Goal: Information Seeking & Learning: Learn about a topic

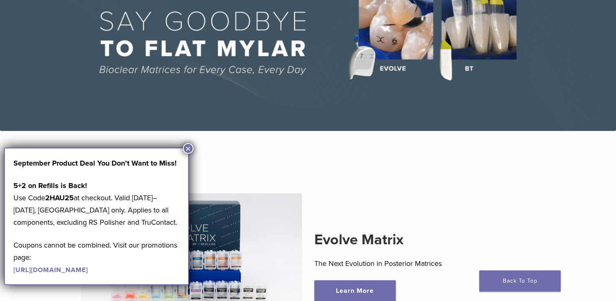
scroll to position [108, 0]
click at [187, 148] on button "×" at bounding box center [188, 148] width 11 height 11
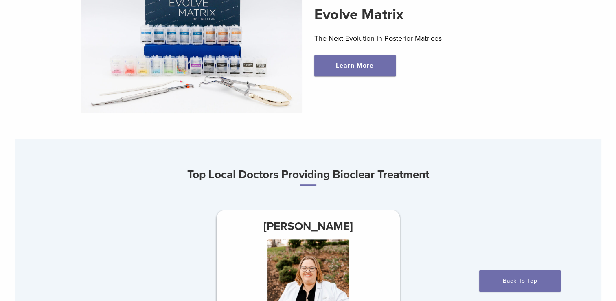
scroll to position [264, 0]
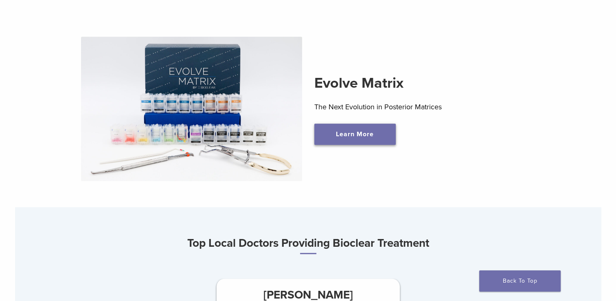
click at [360, 139] on link "Learn More" at bounding box center [355, 133] width 81 height 21
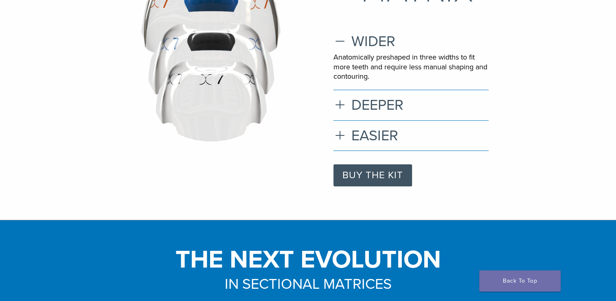
scroll to position [69, 0]
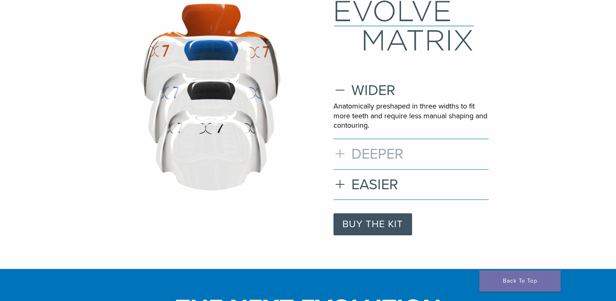
click at [387, 150] on h3 "DEEPER" at bounding box center [411, 154] width 155 height 18
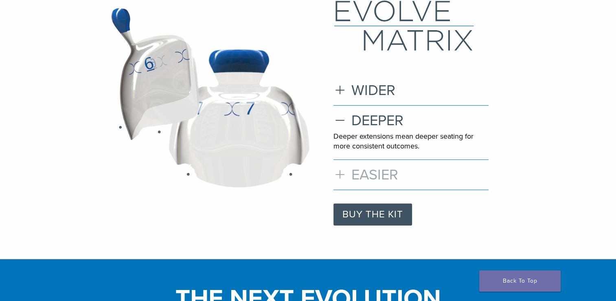
click at [383, 172] on h3 "EASIER" at bounding box center [411, 175] width 155 height 18
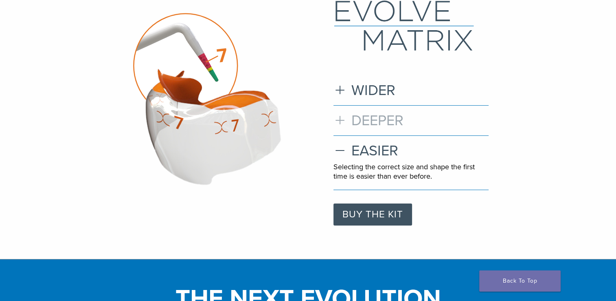
click at [352, 123] on h3 "DEEPER" at bounding box center [411, 121] width 155 height 18
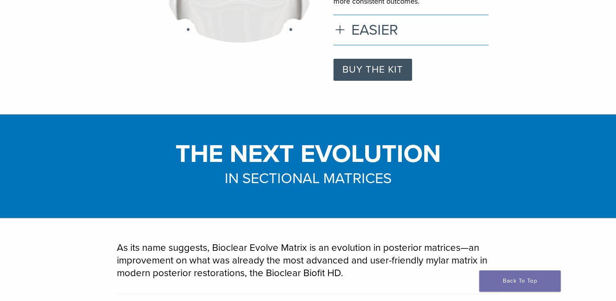
scroll to position [0, 0]
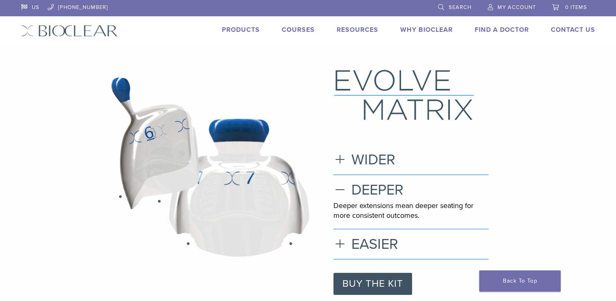
click at [237, 32] on link "Products" at bounding box center [241, 30] width 38 height 8
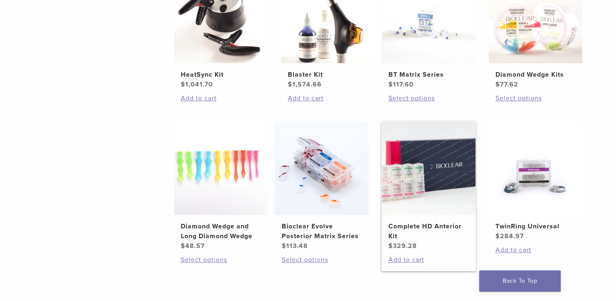
scroll to position [618, 0]
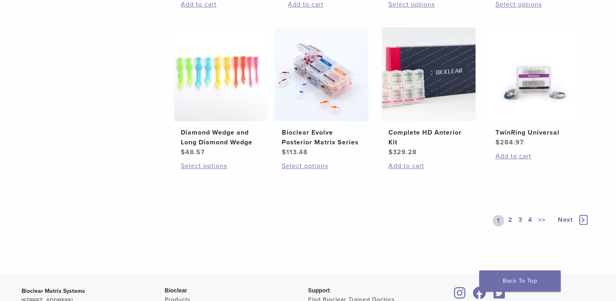
click at [510, 219] on link "2" at bounding box center [511, 220] width 8 height 11
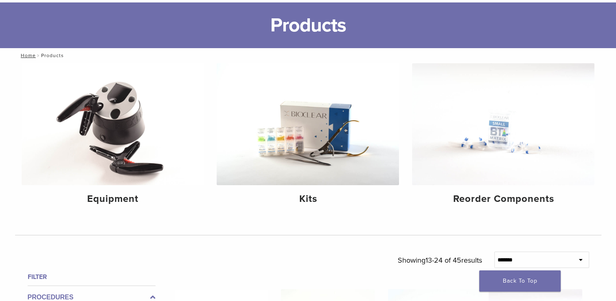
scroll to position [44, 0]
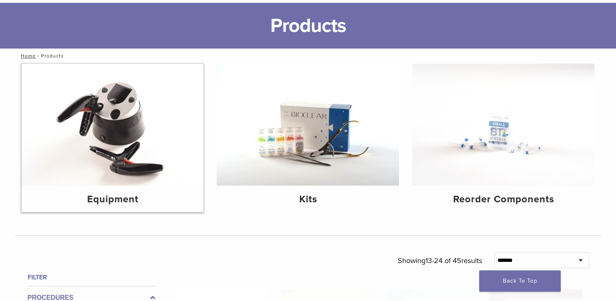
click at [121, 154] on img at bounding box center [113, 125] width 183 height 122
